Goal: Find contact information: Find contact information

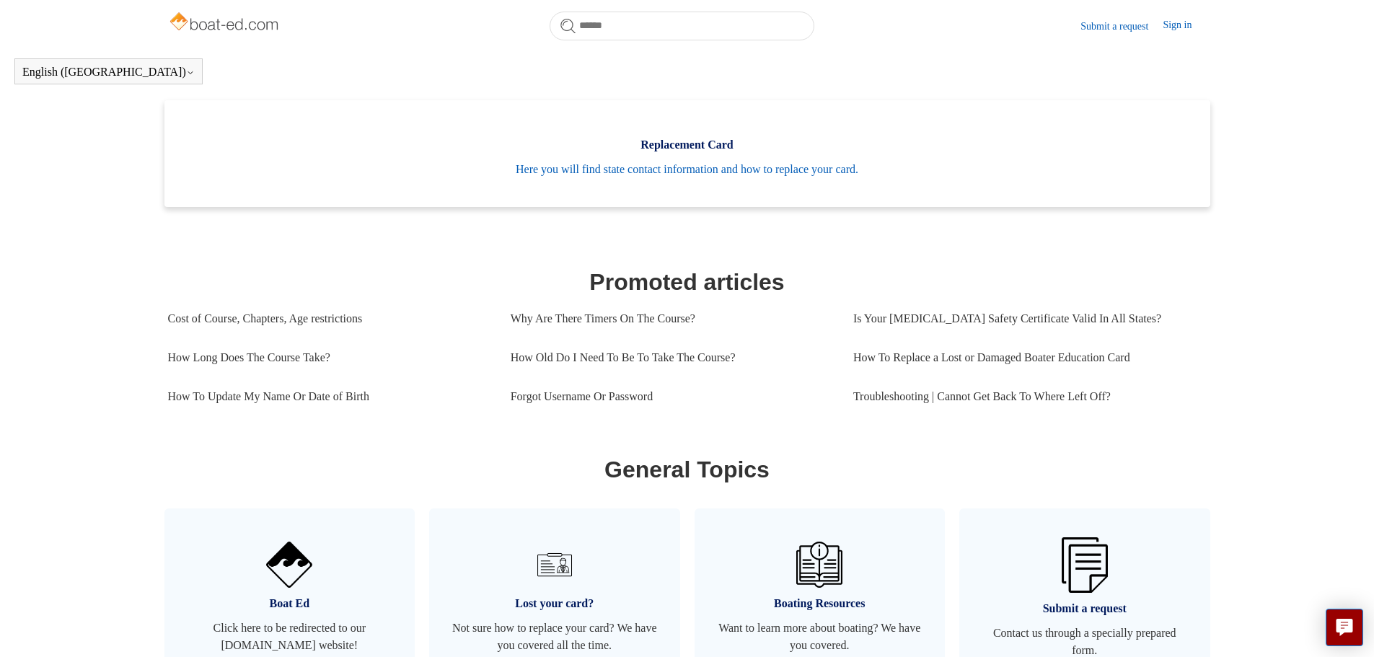
scroll to position [464, 0]
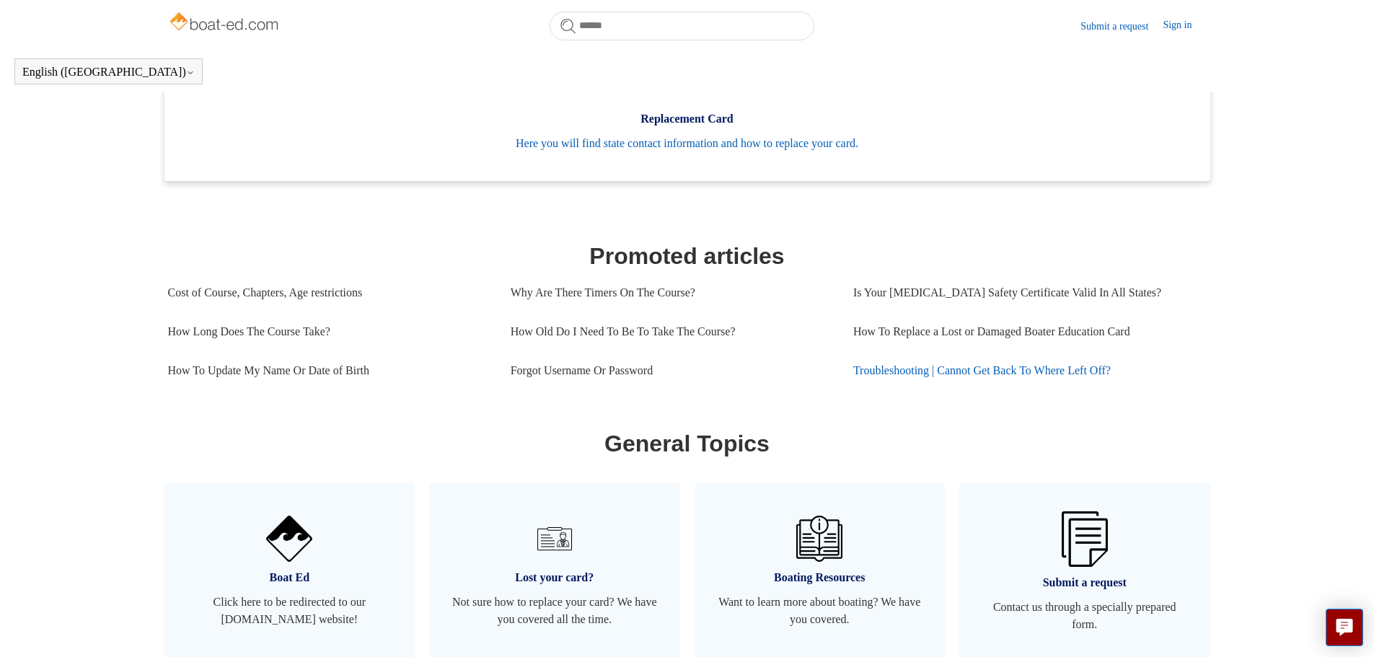
click at [1043, 384] on link "Troubleshooting | Cannot Get Back To Where Left Off?" at bounding box center [1024, 370] width 343 height 39
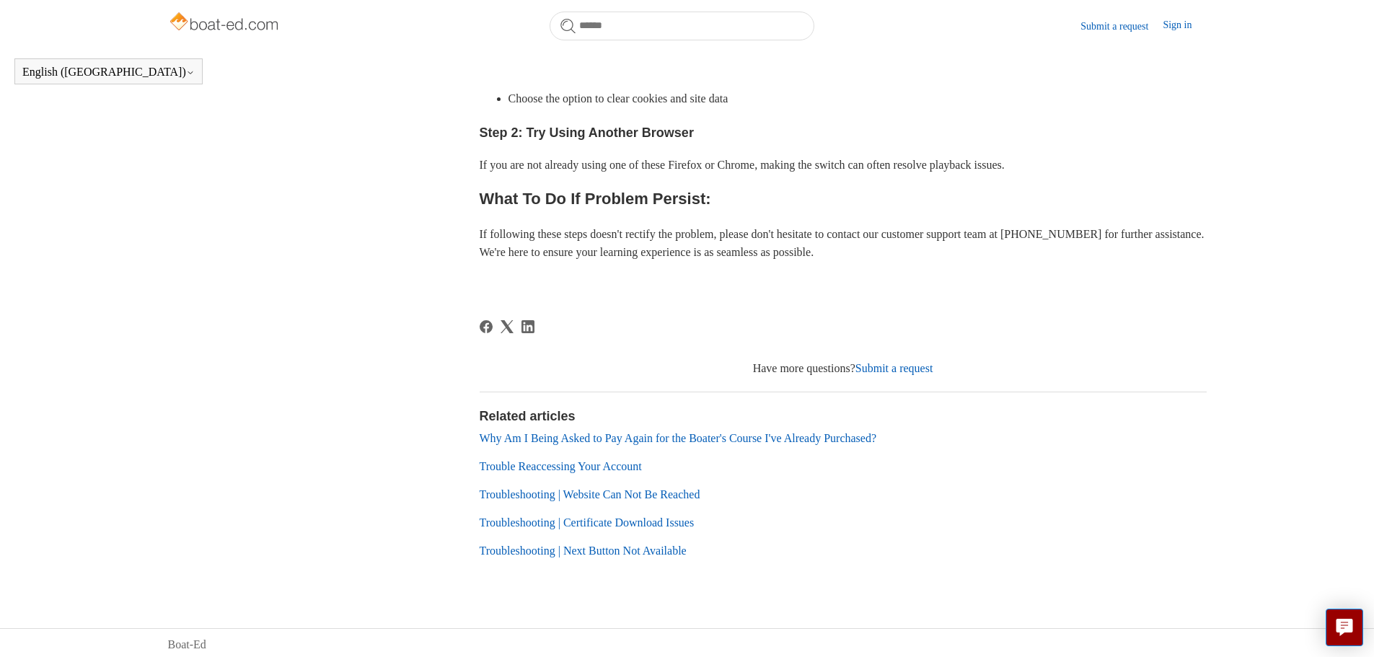
scroll to position [578, 0]
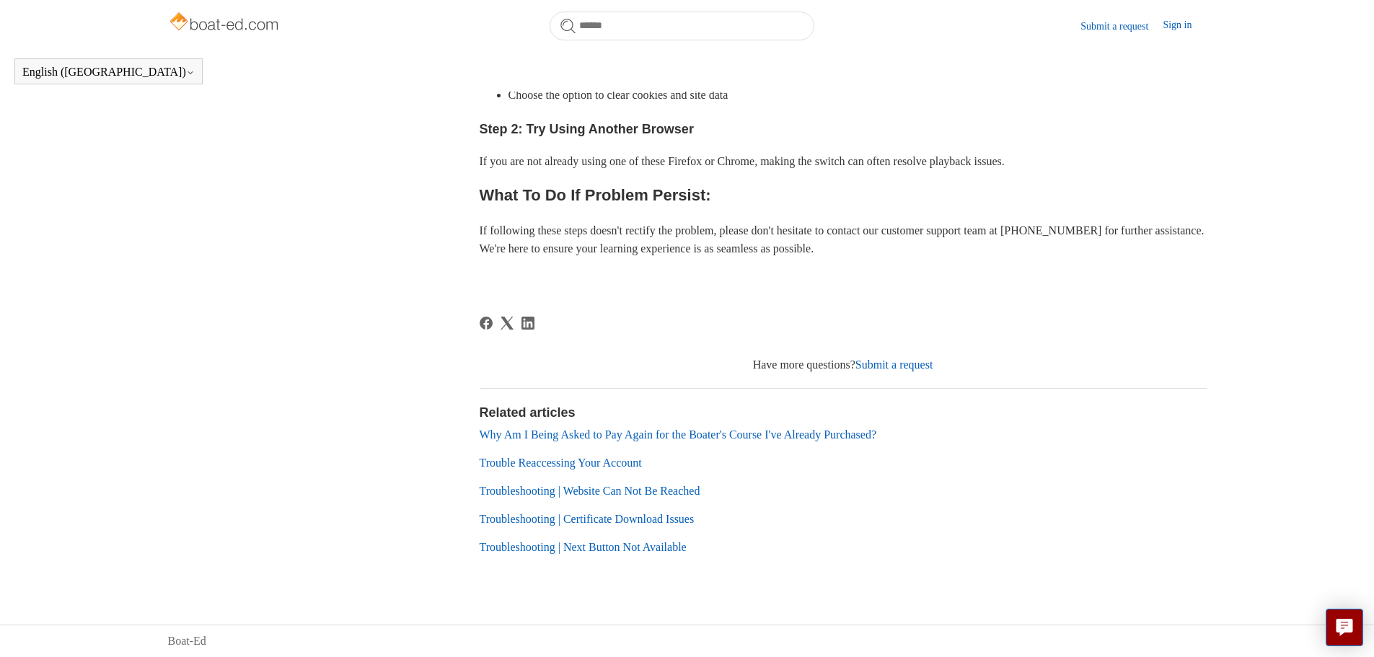
click at [567, 461] on link "Trouble Reaccessing Your Account" at bounding box center [561, 462] width 162 height 12
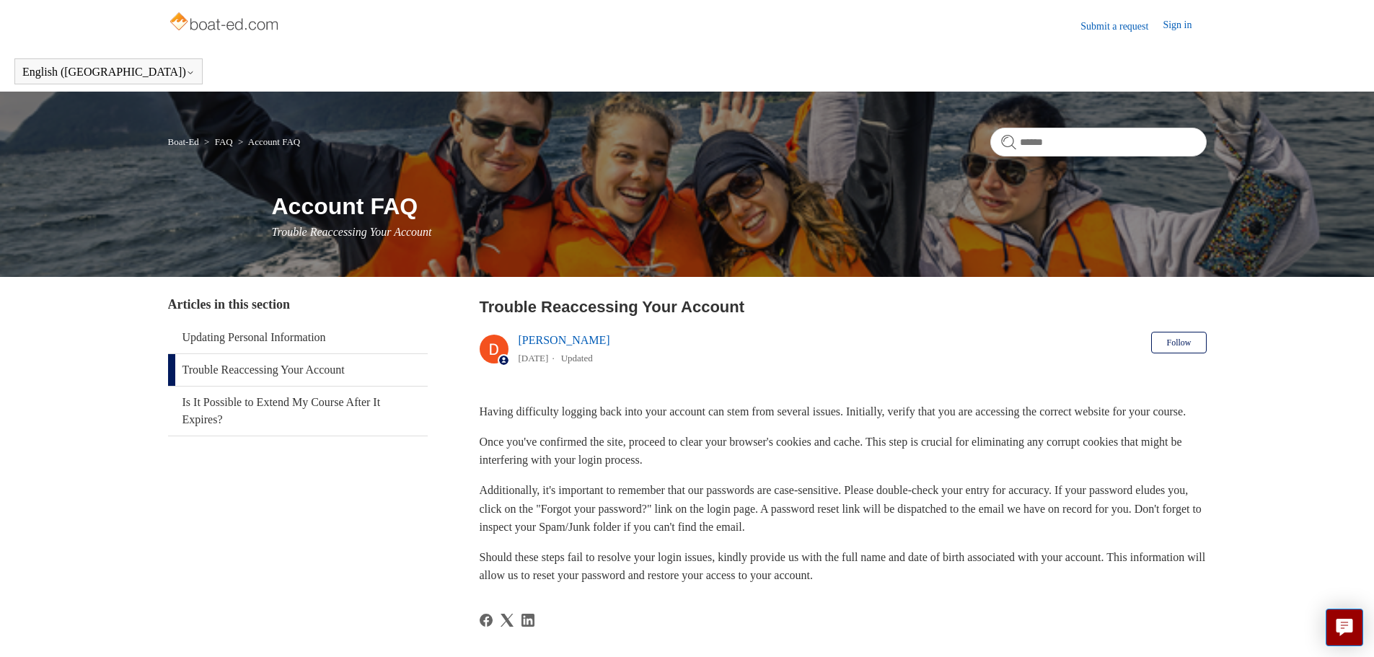
click at [1102, 27] on link "Submit a request" at bounding box center [1121, 26] width 82 height 15
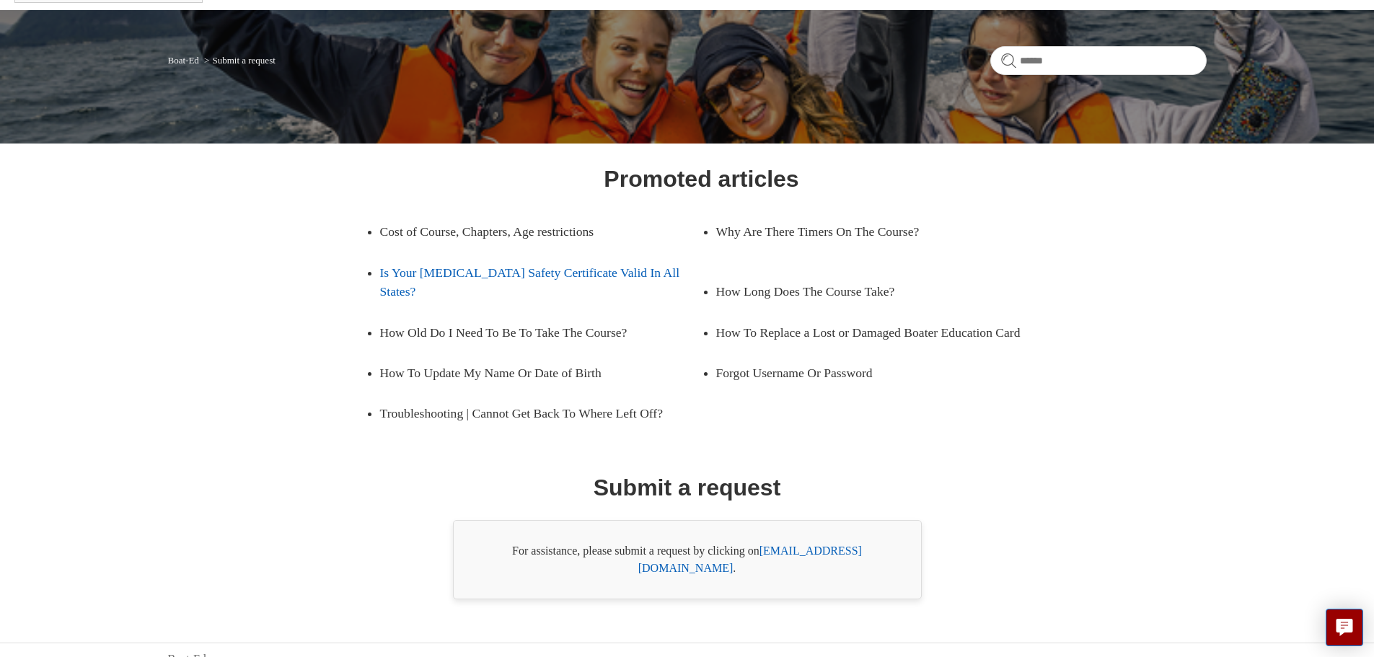
scroll to position [82, 0]
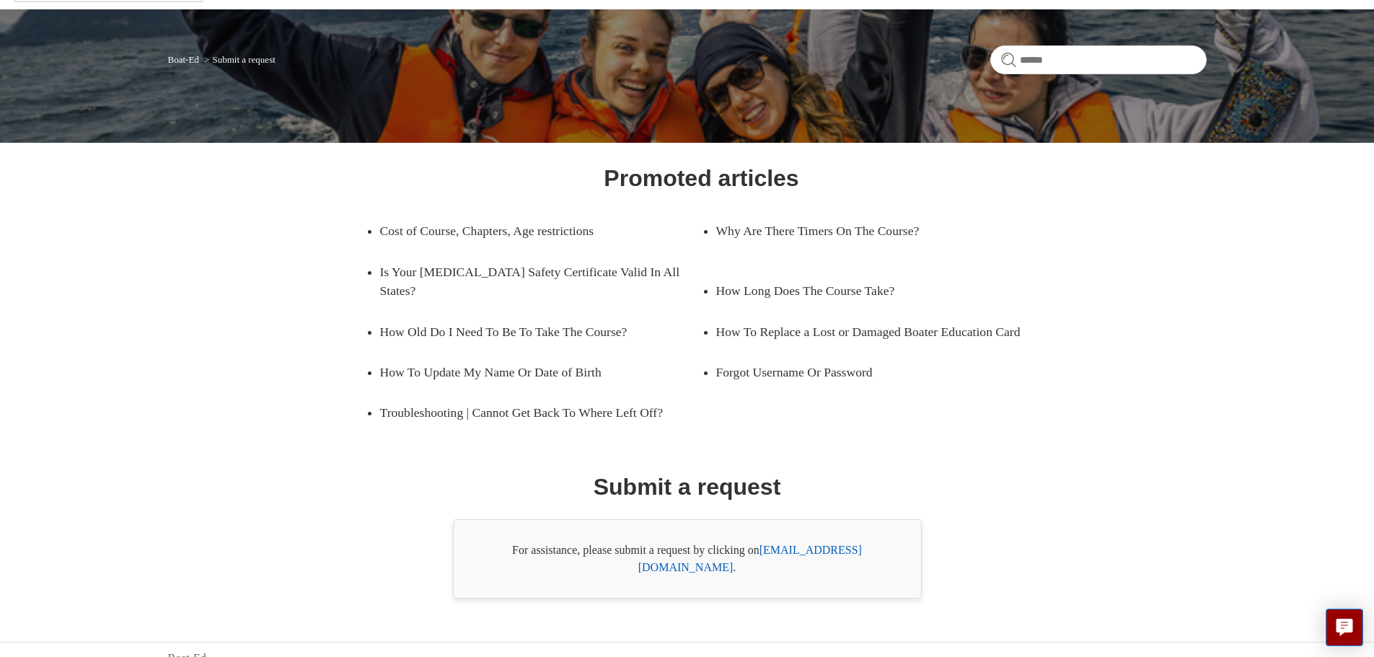
click at [809, 552] on link "[EMAIL_ADDRESS][DOMAIN_NAME]" at bounding box center [750, 559] width 224 height 30
drag, startPoint x: 761, startPoint y: 552, endPoint x: 880, endPoint y: 557, distance: 118.3
click at [880, 557] on div "For assistance, please submit a request by clicking on [EMAIL_ADDRESS][DOMAIN_N…" at bounding box center [687, 558] width 469 height 79
copy div "[EMAIL_ADDRESS][DOMAIN_NAME]"
